Goal: Transaction & Acquisition: Purchase product/service

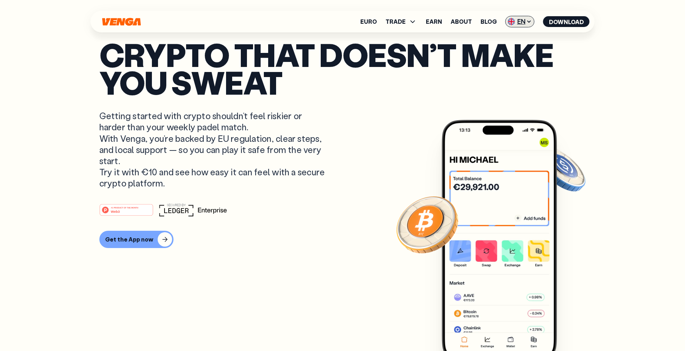
click at [526, 24] on span "EN" at bounding box center [520, 22] width 29 height 12
click at [528, 23] on icon at bounding box center [530, 22] width 6 height 6
click at [529, 22] on icon at bounding box center [529, 21] width 3 height 1
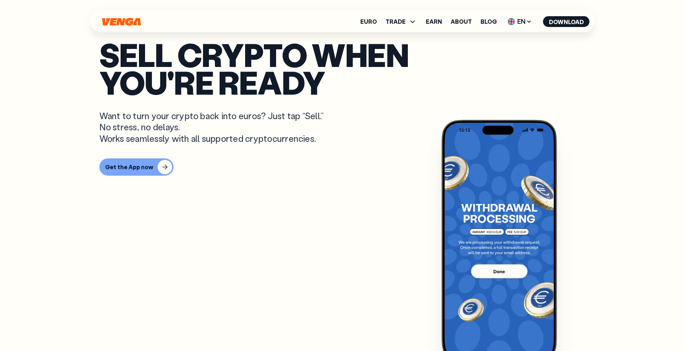
scroll to position [504, 0]
click at [369, 22] on link "Euro" at bounding box center [369, 22] width 17 height 6
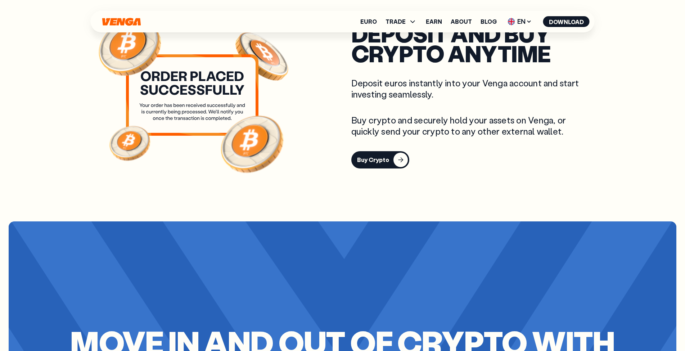
scroll to position [1152, 0]
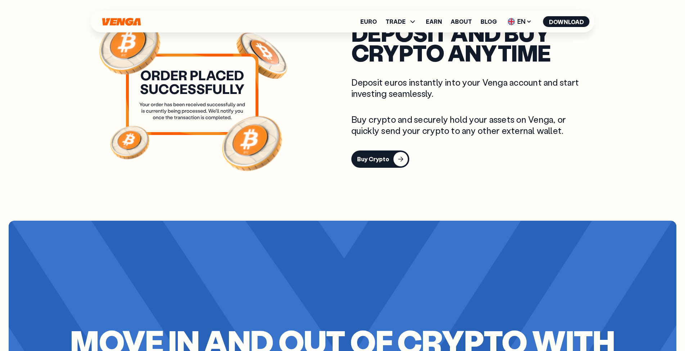
click at [383, 152] on button "Buy Crypto" at bounding box center [381, 159] width 58 height 17
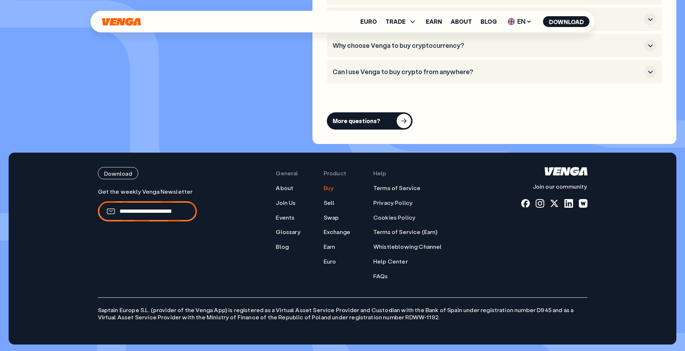
scroll to position [2180, 0]
